Goal: Transaction & Acquisition: Book appointment/travel/reservation

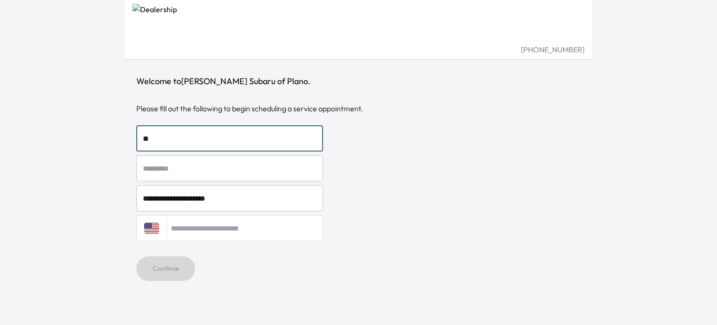
drag, startPoint x: 227, startPoint y: 138, endPoint x: 145, endPoint y: 117, distance: 84.4
click at [150, 120] on div "**********" at bounding box center [358, 181] width 445 height 213
type input "*"
type input "****"
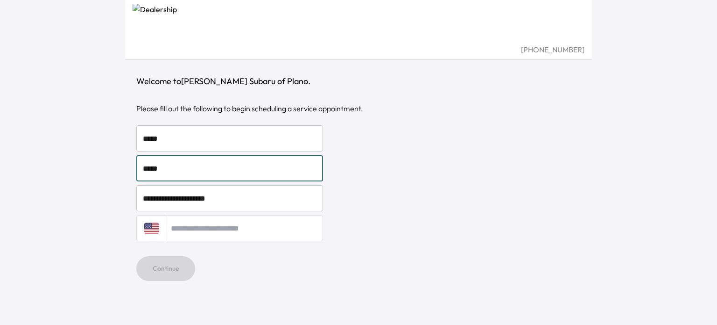
type input "*****"
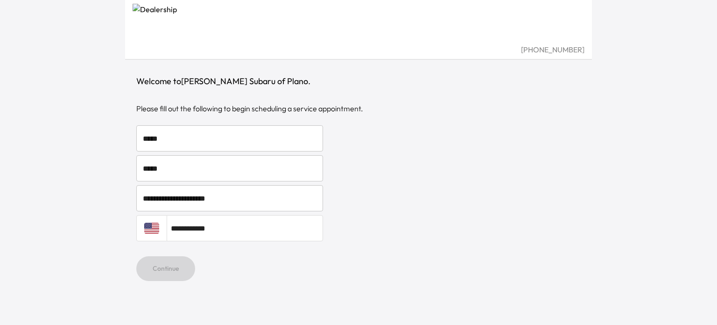
type input "**********"
click at [181, 269] on button "Continue" at bounding box center [165, 268] width 59 height 25
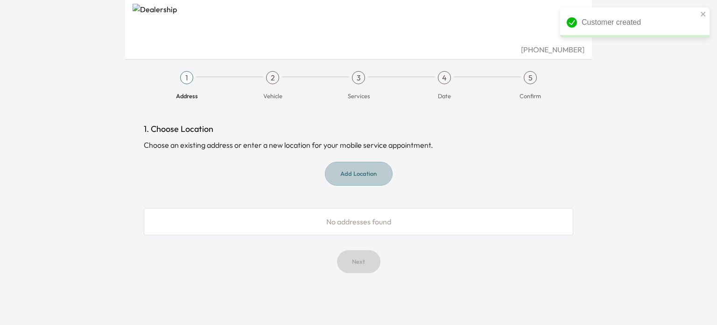
click at [342, 168] on button "Add Location" at bounding box center [359, 174] width 68 height 24
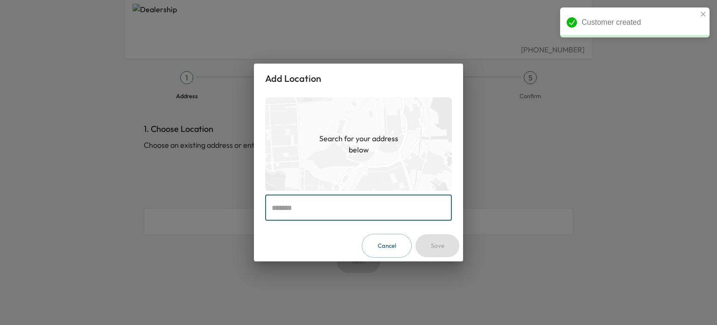
click at [320, 199] on input "text" at bounding box center [358, 207] width 187 height 26
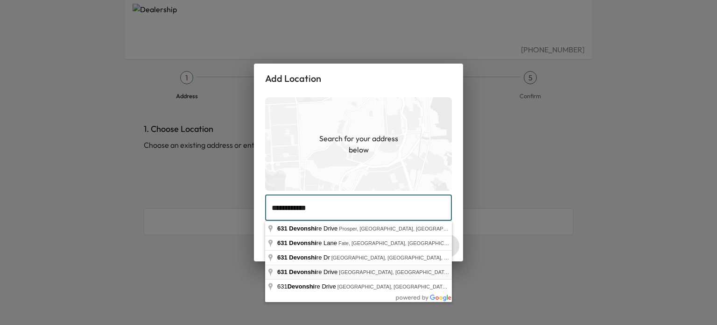
type input "**********"
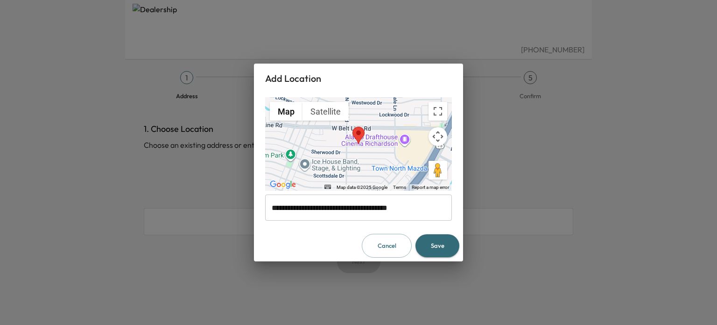
click at [438, 246] on button "Save" at bounding box center [438, 245] width 44 height 23
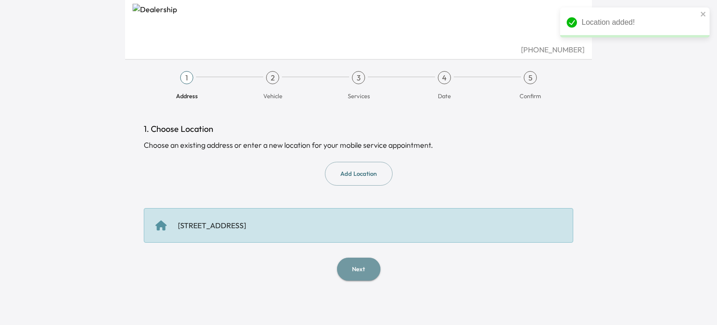
click at [361, 259] on button "Next" at bounding box center [358, 268] width 43 height 23
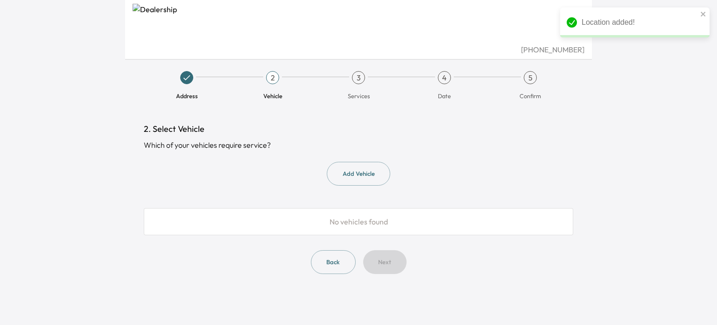
click at [364, 178] on button "Add Vehicle" at bounding box center [359, 174] width 64 height 24
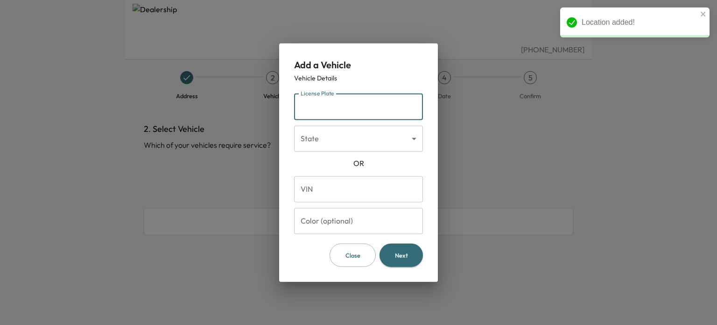
click at [347, 108] on input "License Plate" at bounding box center [358, 106] width 129 height 26
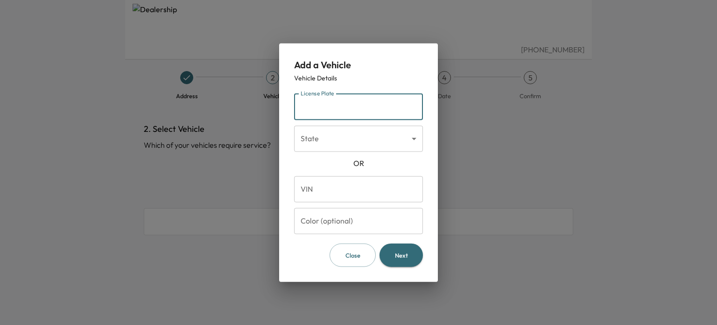
click at [346, 184] on input "VIN" at bounding box center [358, 189] width 129 height 26
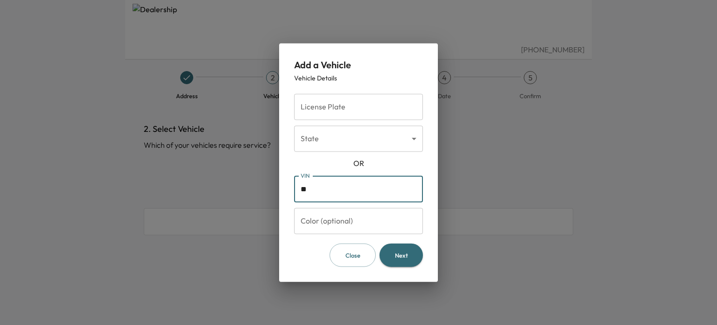
type input "*"
type input "**********"
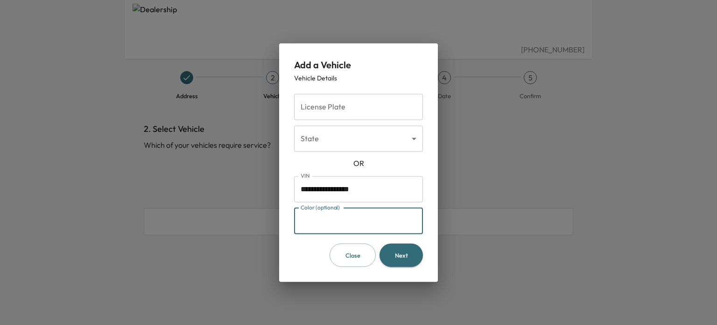
click at [354, 218] on input "Color (optional)" at bounding box center [358, 220] width 129 height 26
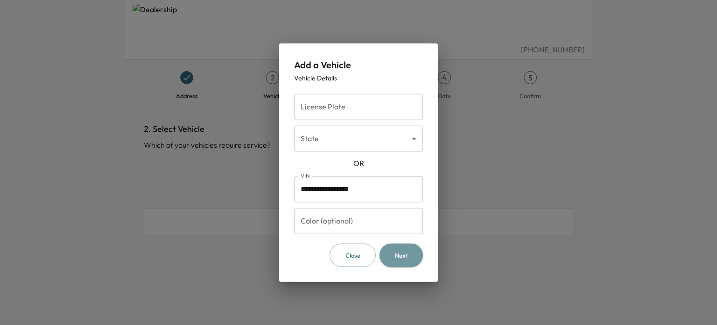
click at [418, 257] on button "Next" at bounding box center [401, 255] width 43 height 24
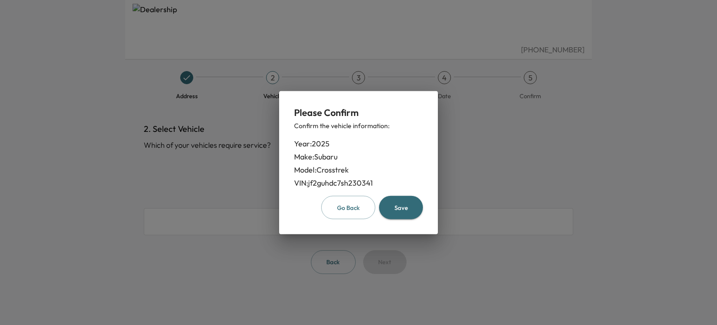
click at [406, 205] on button "Save" at bounding box center [401, 207] width 44 height 24
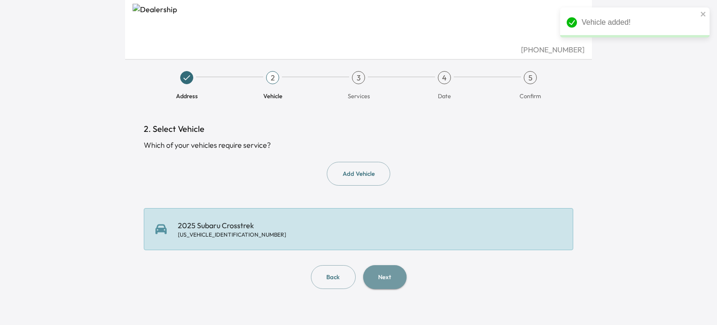
click at [392, 272] on button "Next" at bounding box center [384, 277] width 43 height 24
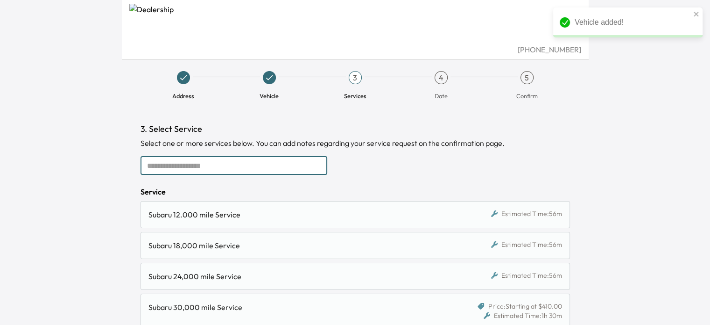
click at [227, 168] on input "text" at bounding box center [234, 165] width 187 height 19
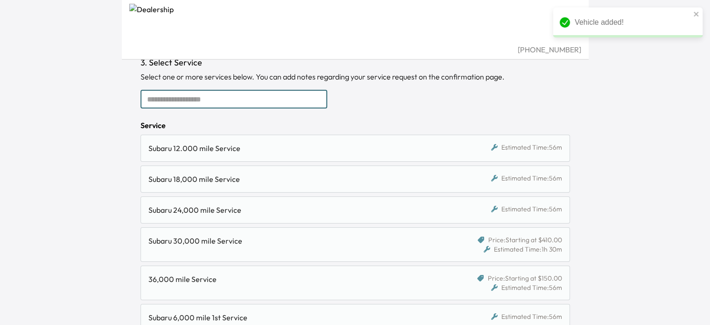
scroll to position [87, 0]
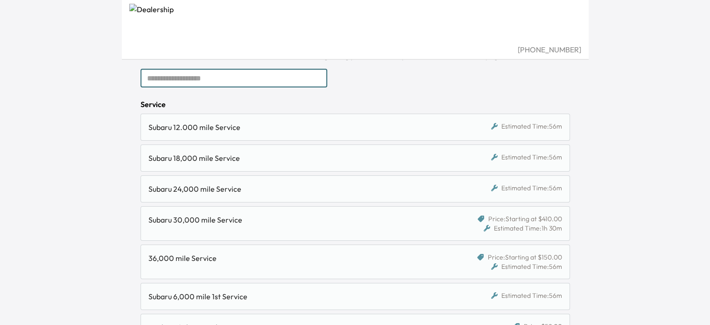
click at [468, 127] on div "Estimated Time: 56m" at bounding box center [511, 126] width 104 height 11
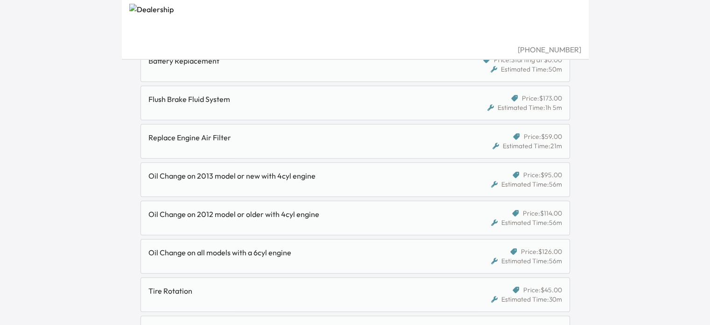
scroll to position [570, 0]
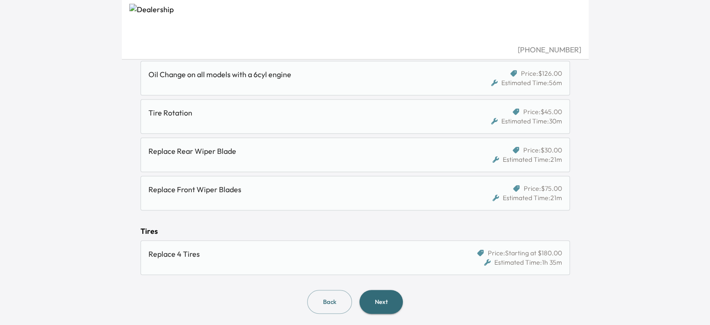
click at [393, 304] on button "Next" at bounding box center [381, 302] width 43 height 24
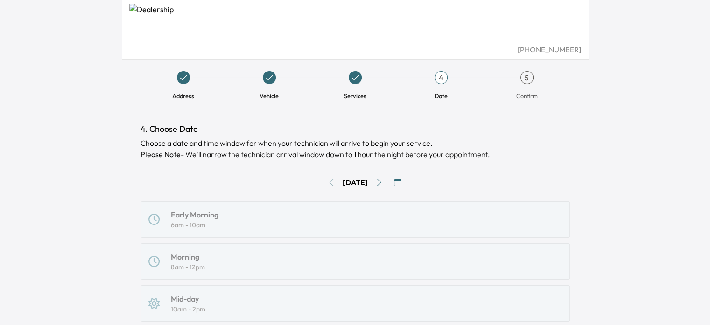
click at [383, 179] on icon "Go to next day" at bounding box center [379, 181] width 7 height 7
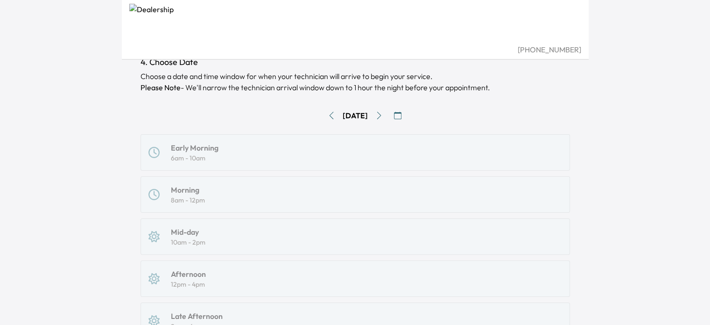
scroll to position [65, 0]
click at [248, 153] on div "Early Morning 6am - 10am Morning 8am - 12pm Mid-day 10am - 2pm Afternoon 12pm -…" at bounding box center [356, 279] width 430 height 289
click at [383, 114] on icon "Go to next day" at bounding box center [379, 116] width 7 height 7
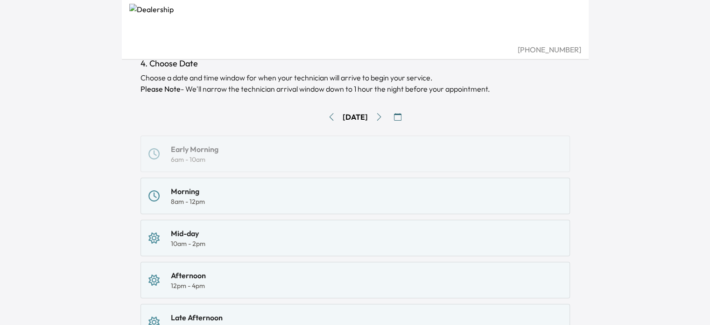
click at [383, 117] on icon "Go to next day" at bounding box center [379, 116] width 7 height 7
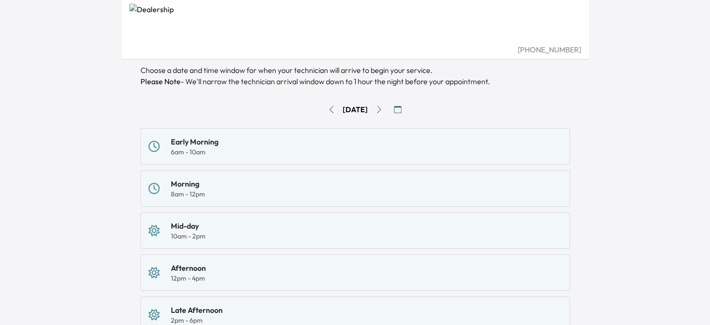
scroll to position [73, 0]
click at [245, 198] on div "Morning 8am - 12pm" at bounding box center [356, 188] width 430 height 36
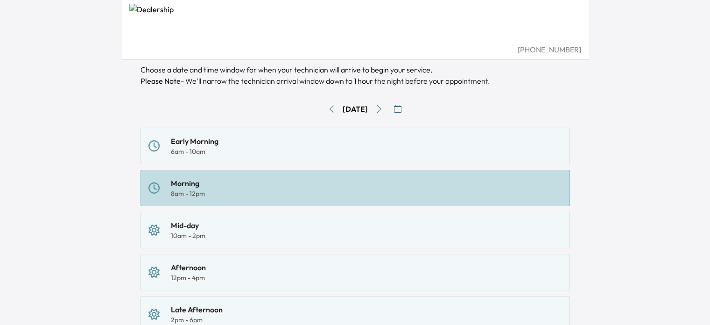
click at [237, 227] on div "Mid-day 10am - 2pm" at bounding box center [356, 230] width 414 height 21
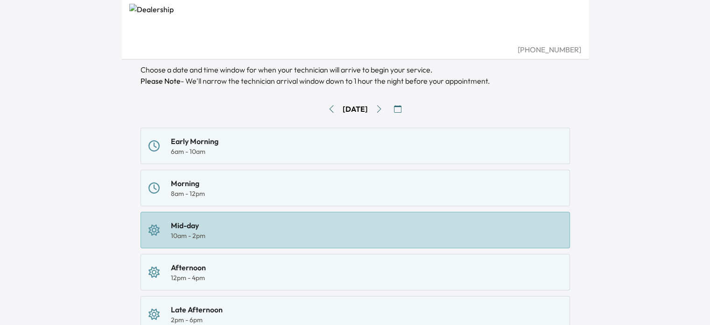
scroll to position [243, 0]
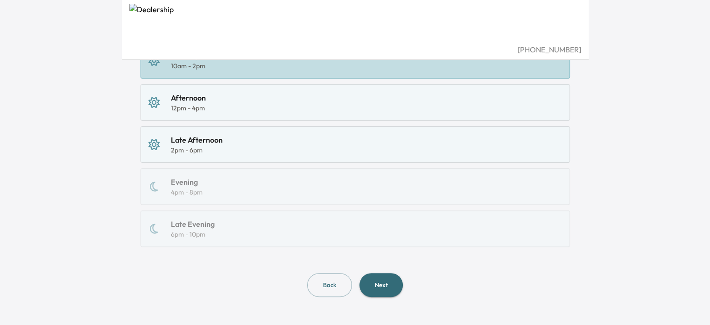
click at [362, 302] on div "4. Choose Date Choose a date and time window for when your technician will arri…" at bounding box center [355, 96] width 445 height 462
click at [372, 287] on button "Next" at bounding box center [381, 285] width 43 height 24
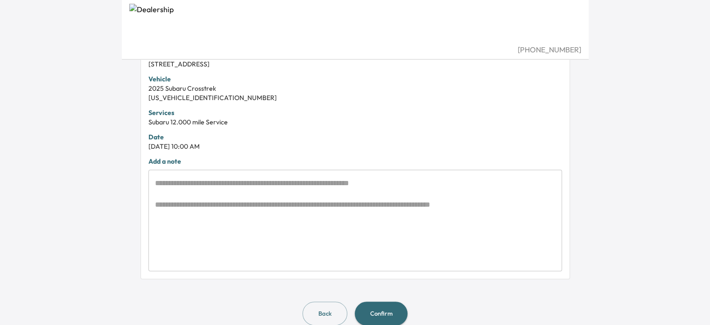
scroll to position [267, 0]
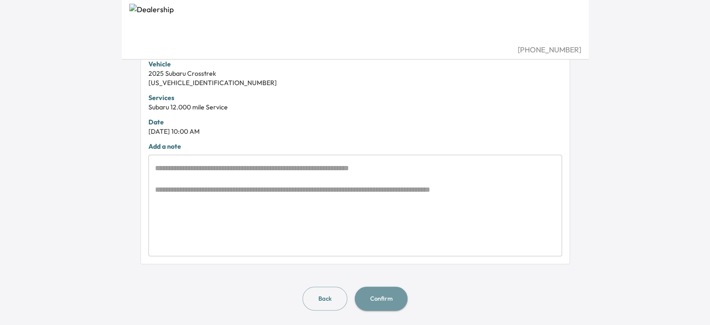
click at [385, 293] on button "Confirm" at bounding box center [381, 298] width 53 height 24
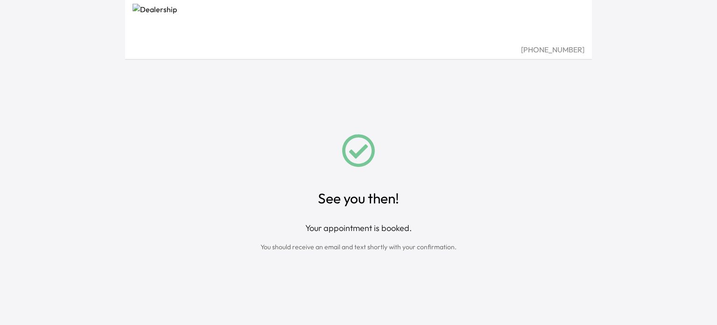
click at [223, 170] on div "See you then! Your appointment is booked. You should receive an email and text …" at bounding box center [358, 192] width 445 height 265
click at [482, 130] on div "See you then! Your appointment is booked. You should receive an email and text …" at bounding box center [358, 192] width 445 height 265
